Goal: Task Accomplishment & Management: Manage account settings

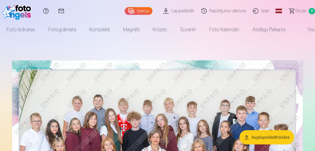
click at [149, 11] on link "Galerija" at bounding box center [139, 11] width 28 height 8
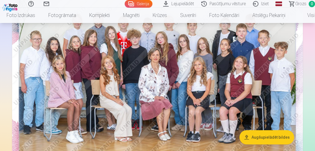
scroll to position [247, 0]
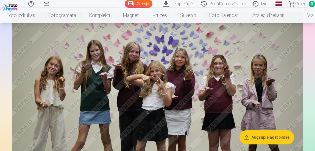
click at [183, 3] on link "Lejupielādēt" at bounding box center [179, 4] width 38 height 8
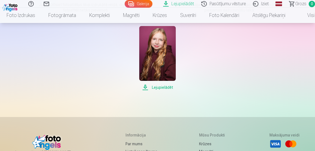
scroll to position [165, 0]
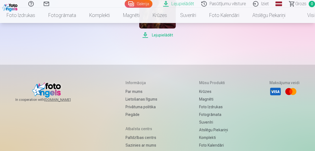
click at [167, 33] on span "Lejupielādēt" at bounding box center [157, 35] width 36 height 7
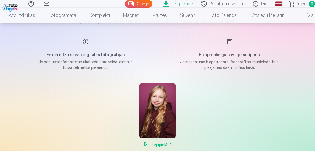
scroll to position [0, 0]
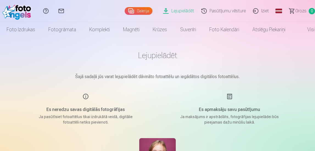
click at [147, 11] on link "Galerija" at bounding box center [139, 11] width 28 height 8
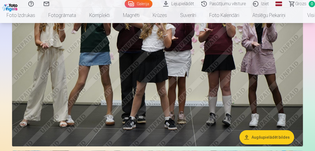
scroll to position [384, 0]
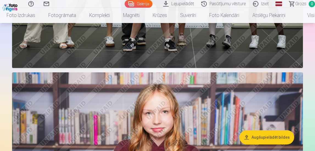
click at [270, 135] on button "Augšupielādēt bildes" at bounding box center [266, 137] width 55 height 14
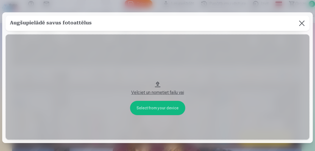
scroll to position [385, 0]
click at [300, 26] on button at bounding box center [302, 23] width 15 height 15
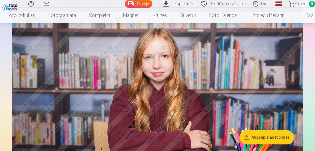
click at [189, 80] on img at bounding box center [157, 114] width 291 height 194
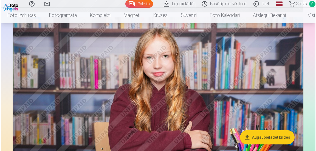
scroll to position [441, 0]
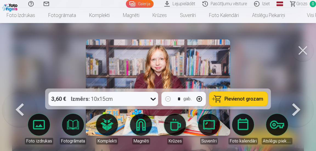
click at [305, 51] on button at bounding box center [303, 51] width 22 height 22
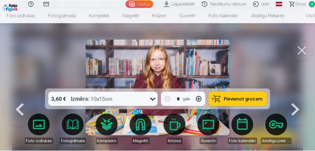
scroll to position [440, 0]
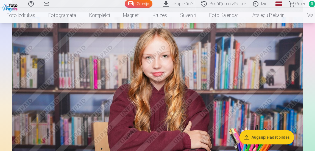
click at [269, 3] on link "Iziet" at bounding box center [261, 4] width 23 height 8
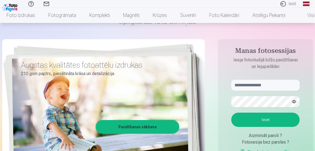
scroll to position [55, 0]
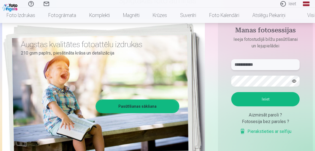
click at [267, 63] on input "**********" at bounding box center [265, 64] width 68 height 11
type input "**********"
click at [254, 100] on button "Ieiet" at bounding box center [265, 99] width 68 height 14
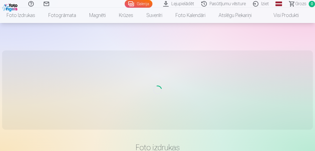
scroll to position [49, 0]
